Goal: Check status: Check status

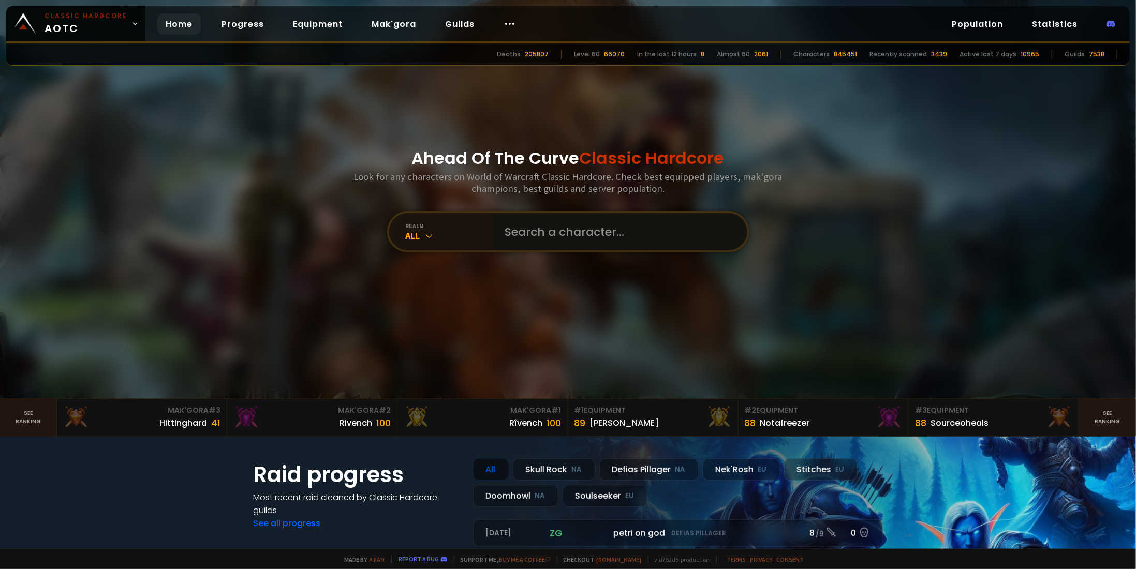
click at [562, 239] on input "text" at bounding box center [617, 231] width 236 height 37
paste input "[PERSON_NAME]"
type input "[PERSON_NAME]"
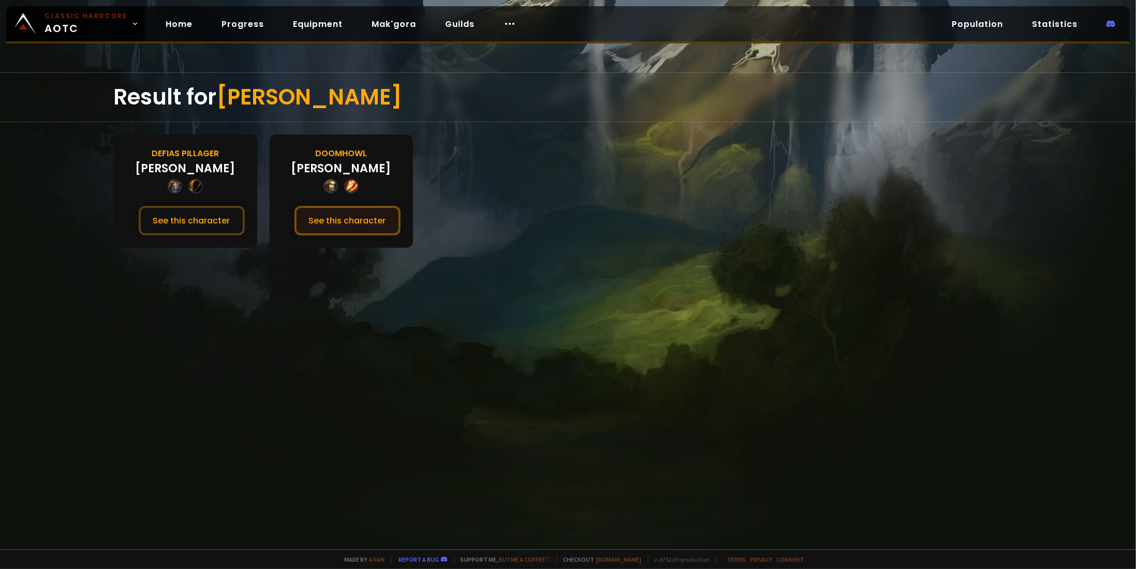
click at [344, 219] on button "See this character" at bounding box center [347, 220] width 106 height 29
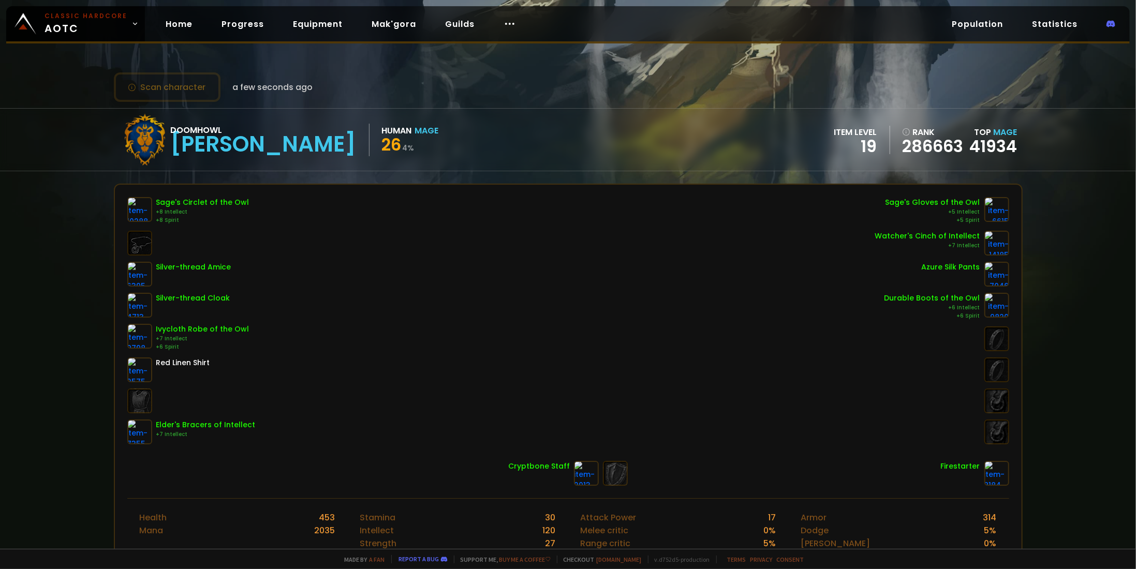
drag, startPoint x: 980, startPoint y: 464, endPoint x: 1089, endPoint y: 461, distance: 109.8
click at [1089, 461] on div "Scan character a few seconds ago Doomhowl [PERSON_NAME] Human Mage 26 4 % item …" at bounding box center [568, 274] width 1136 height 549
